Goal: Task Accomplishment & Management: Complete application form

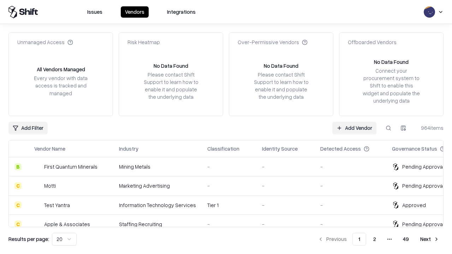
click at [354, 128] on link "Add Vendor" at bounding box center [354, 128] width 44 height 13
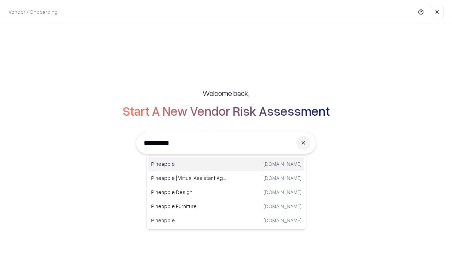
click at [226, 164] on div "Pineapple [DOMAIN_NAME]" at bounding box center [226, 164] width 156 height 14
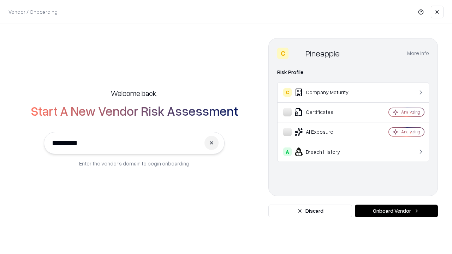
type input "*********"
click at [396, 211] on button "Onboard Vendor" at bounding box center [396, 211] width 83 height 13
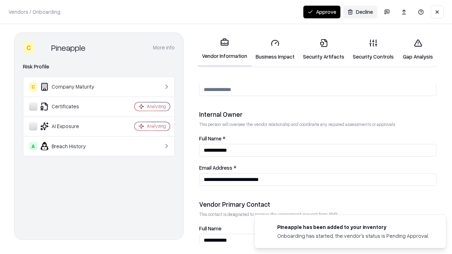
scroll to position [366, 0]
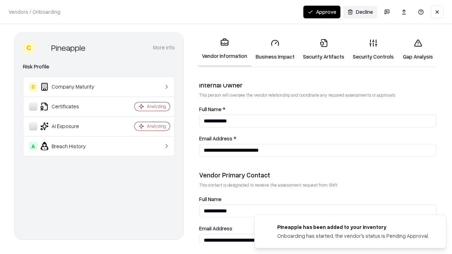
click at [323, 49] on link "Security Artifacts" at bounding box center [324, 49] width 50 height 33
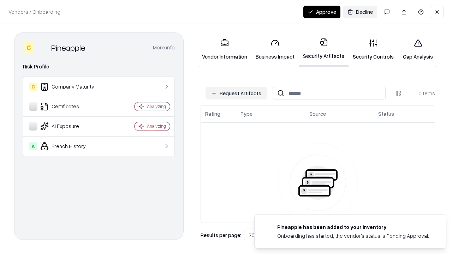
click at [236, 93] on button "Request Artifacts" at bounding box center [235, 93] width 61 height 13
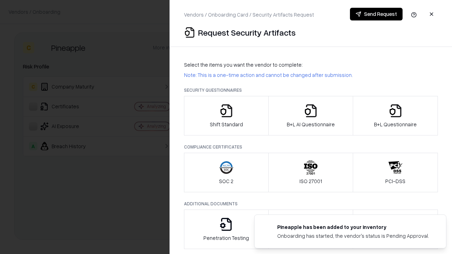
click at [395, 116] on icon "button" at bounding box center [395, 111] width 14 height 14
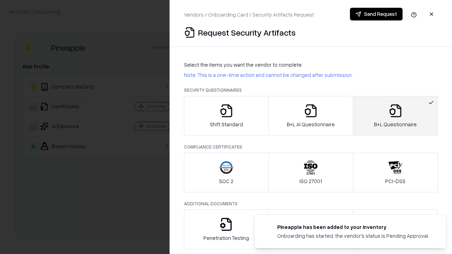
click at [310, 116] on icon "button" at bounding box center [311, 111] width 14 height 14
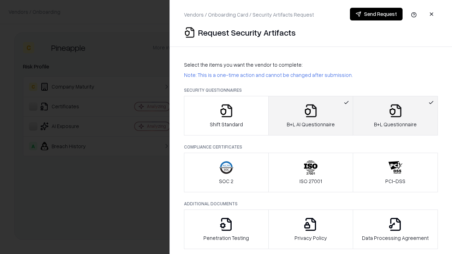
click at [376, 14] on button "Send Request" at bounding box center [376, 14] width 53 height 13
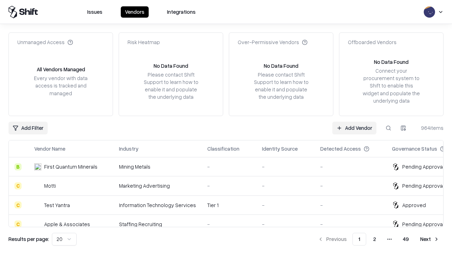
click at [388, 128] on button at bounding box center [388, 128] width 13 height 13
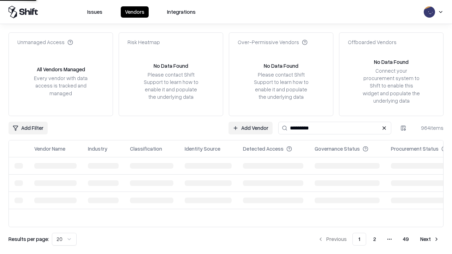
type input "*********"
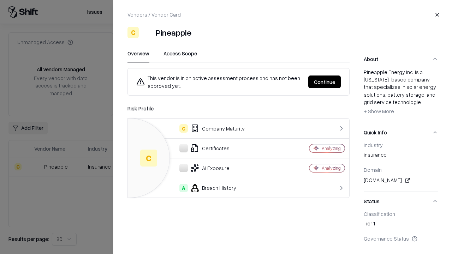
click at [324, 82] on button "Continue" at bounding box center [324, 82] width 32 height 13
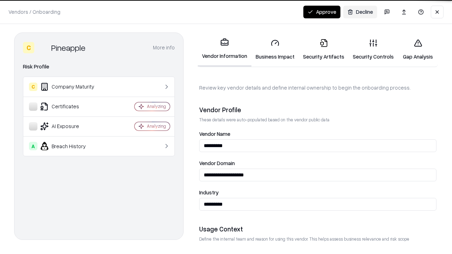
click at [323, 49] on link "Security Artifacts" at bounding box center [324, 49] width 50 height 33
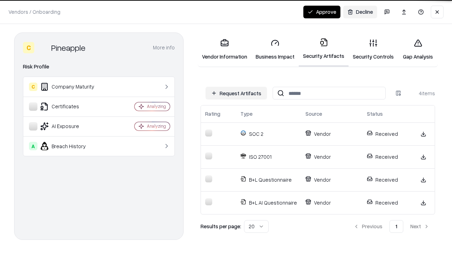
click at [322, 12] on button "Approve" at bounding box center [321, 12] width 37 height 13
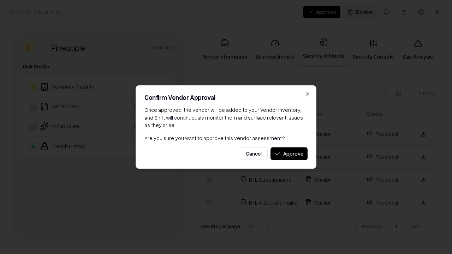
click at [289, 154] on button "Approve" at bounding box center [288, 153] width 37 height 13
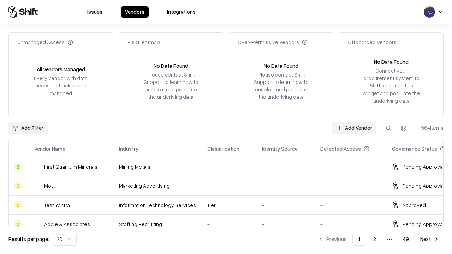
type input "*********"
click at [354, 128] on link "Add Vendor" at bounding box center [354, 128] width 44 height 13
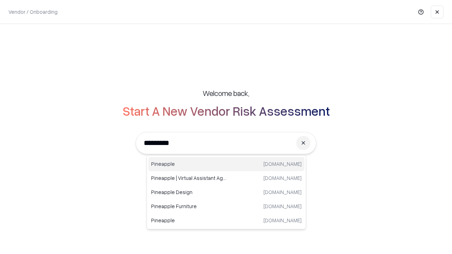
click at [226, 164] on div "Pineapple [DOMAIN_NAME]" at bounding box center [226, 164] width 156 height 14
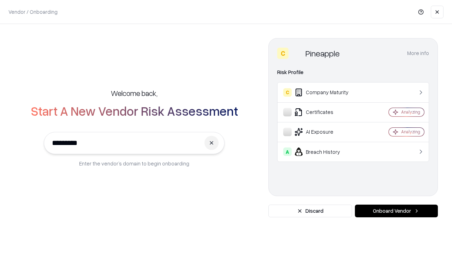
type input "*********"
click at [396, 211] on button "Onboard Vendor" at bounding box center [396, 211] width 83 height 13
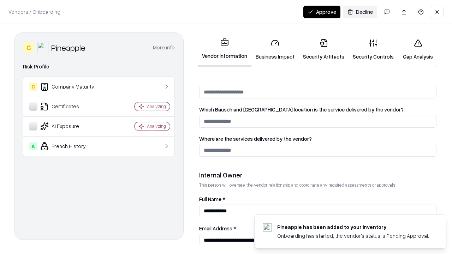
scroll to position [366, 0]
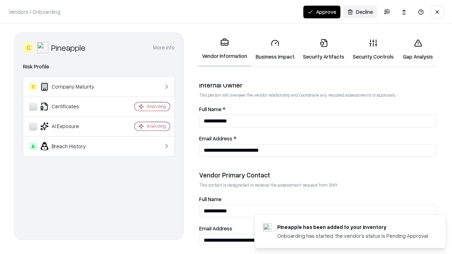
click at [322, 12] on button "Approve" at bounding box center [321, 12] width 37 height 13
